Goal: Information Seeking & Learning: Learn about a topic

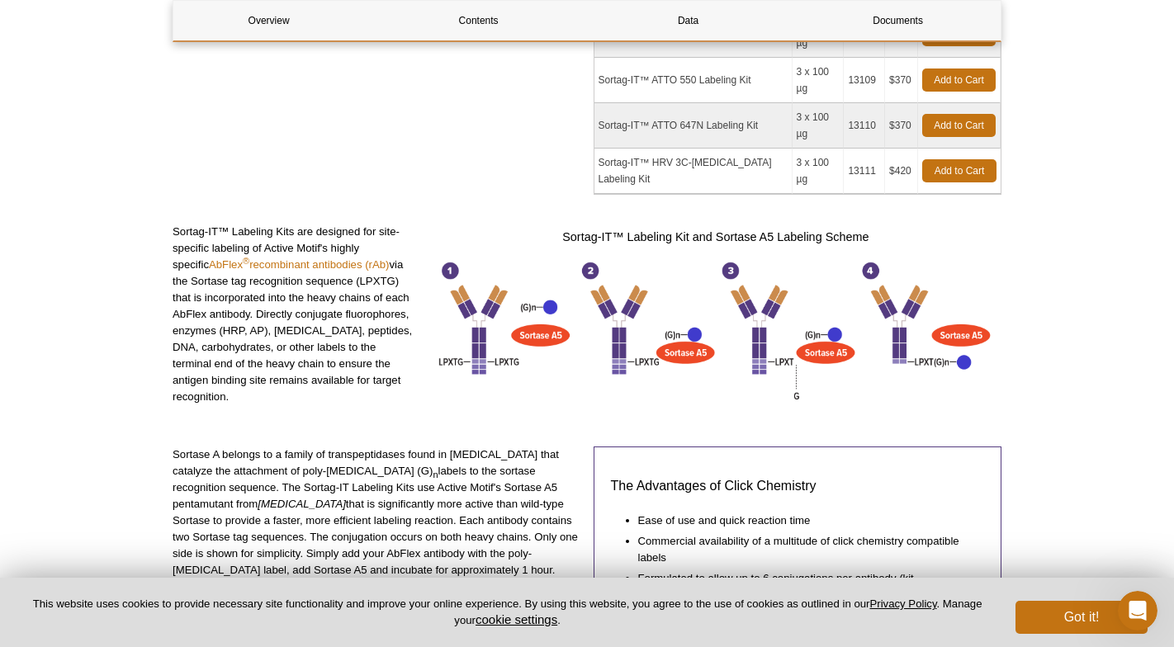
scroll to position [596, 0]
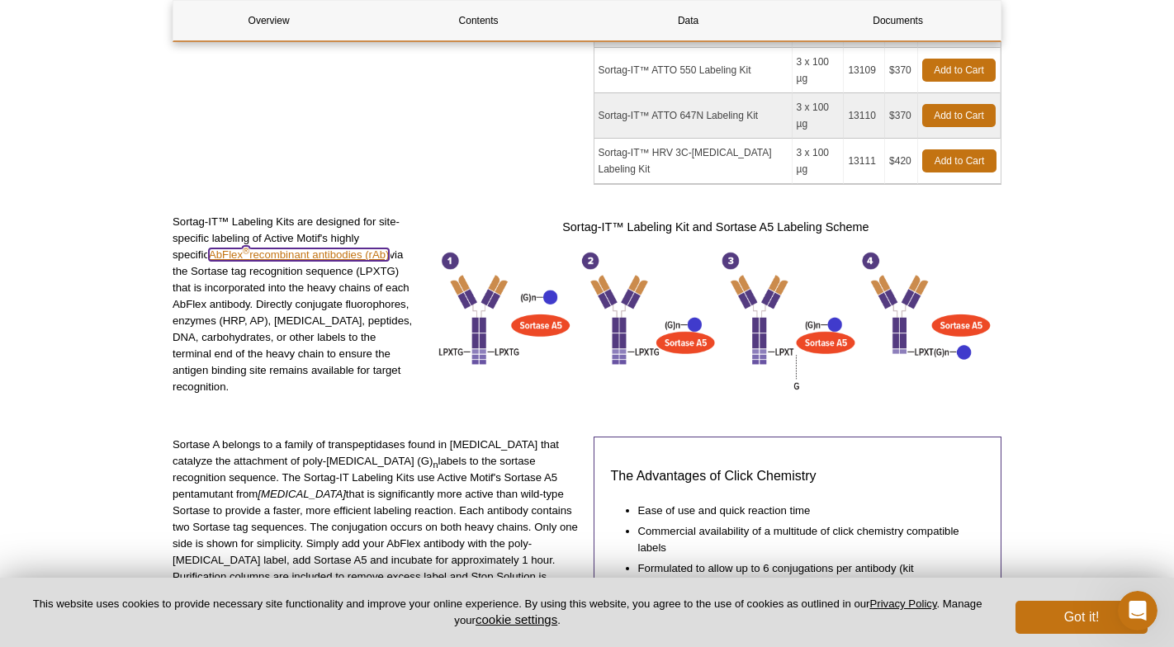
click at [338, 248] on link "AbFlex ®  recombinant antibodies (rAb)" at bounding box center [299, 254] width 180 height 12
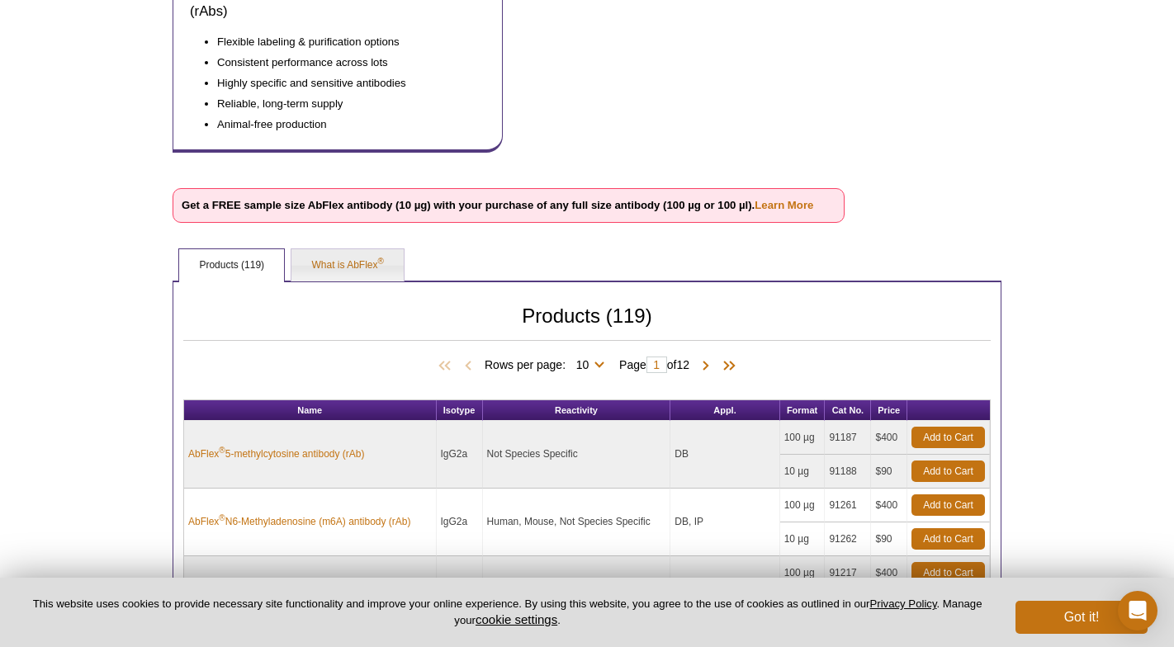
scroll to position [334, 0]
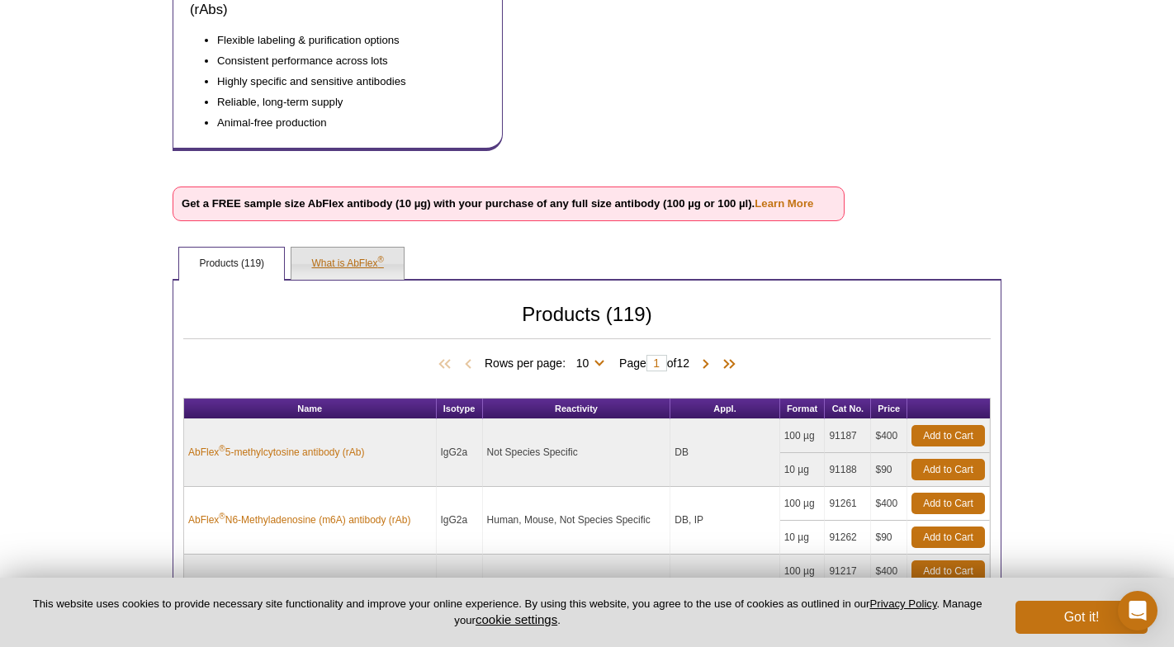
click at [397, 262] on link "What is AbFlex ®" at bounding box center [346, 264] width 111 height 33
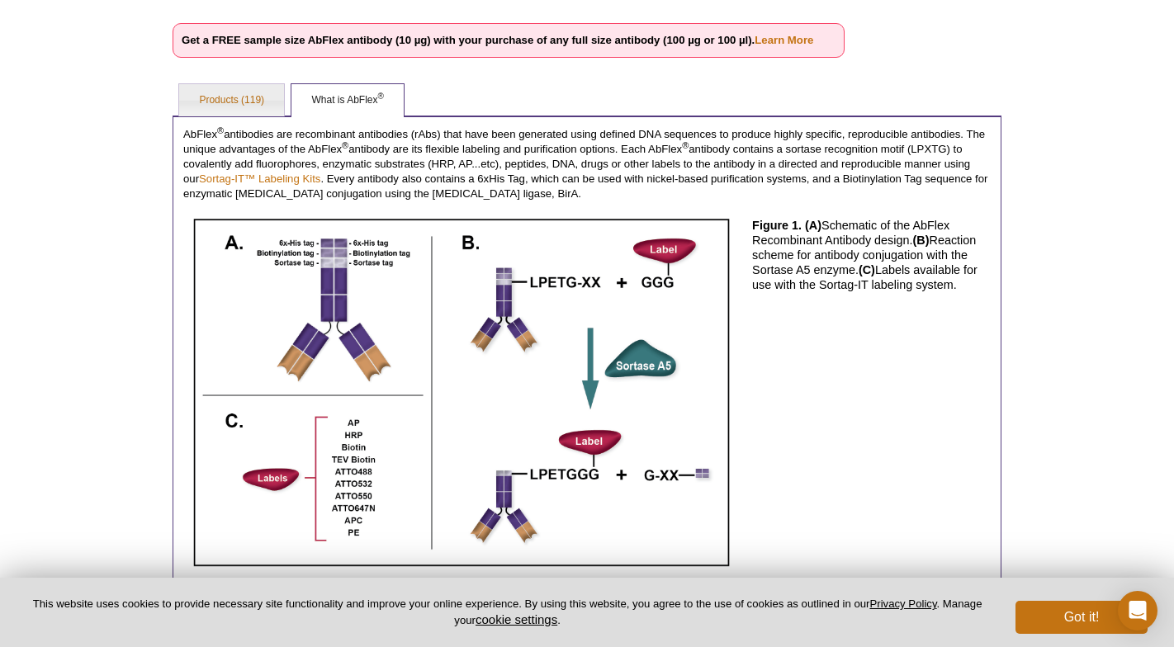
scroll to position [356, 0]
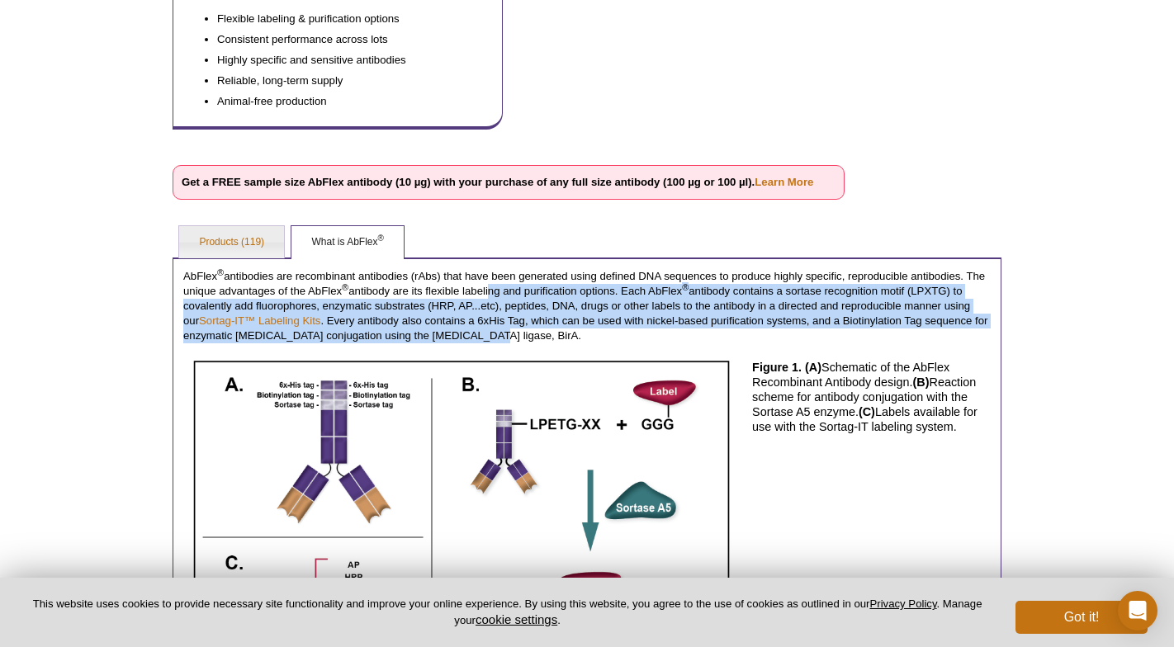
drag, startPoint x: 488, startPoint y: 294, endPoint x: 490, endPoint y: 333, distance: 39.7
click at [490, 333] on p "AbFlex ® antibodies are recombinant antibodies (rAbs) that have been generated …" at bounding box center [586, 306] width 807 height 74
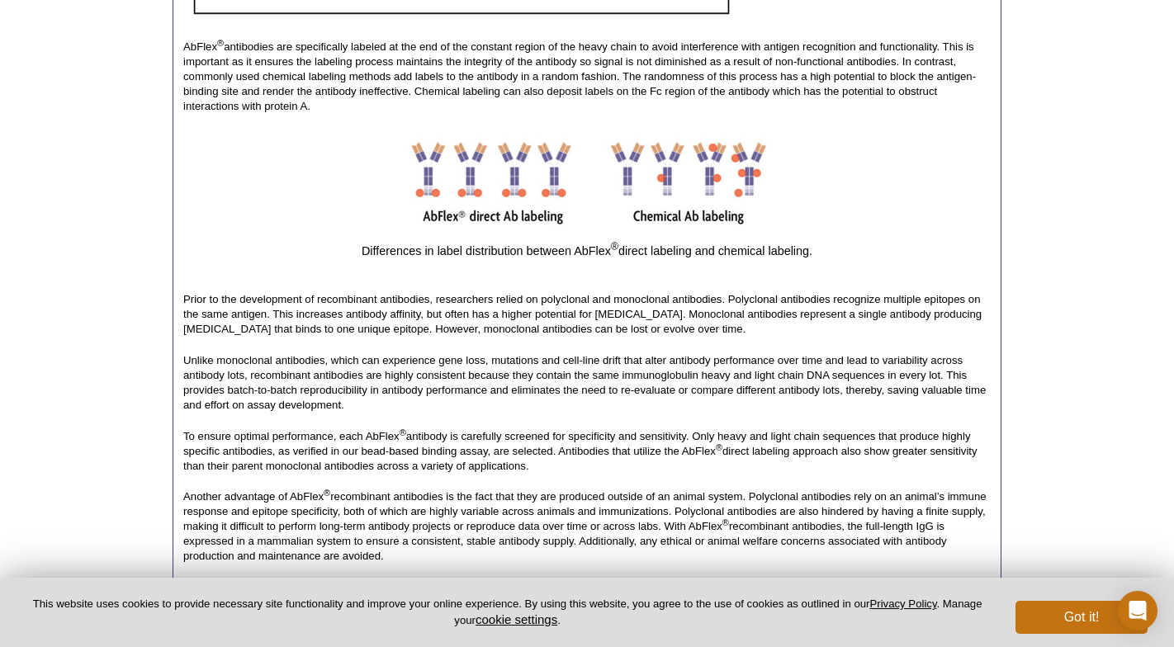
scroll to position [1221, 0]
